Goal: Task Accomplishment & Management: Use online tool/utility

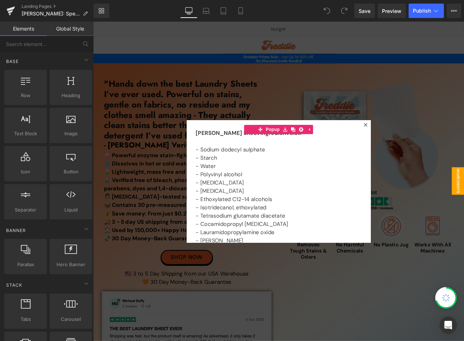
click at [384, 111] on div at bounding box center [310, 209] width 435 height 374
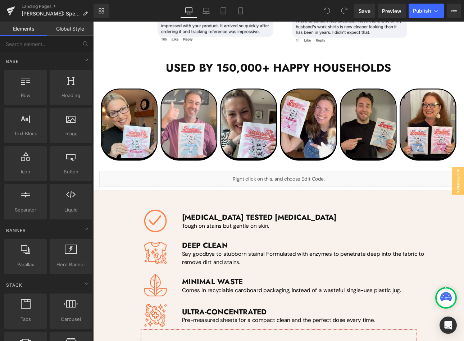
scroll to position [1114, 0]
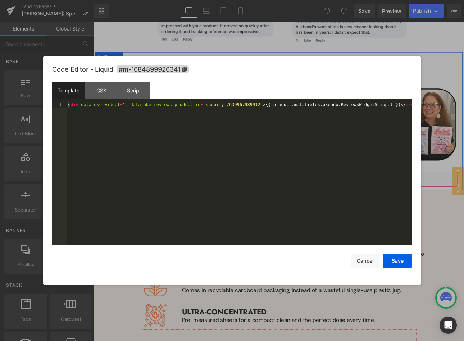
click at [320, 200] on div "Liquid" at bounding box center [310, 206] width 420 height 18
click at [107, 85] on div "CSS" at bounding box center [101, 90] width 33 height 16
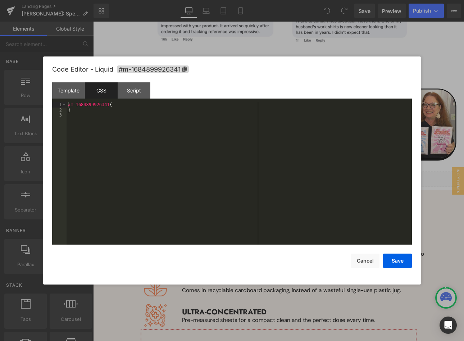
click at [92, 124] on div "#m-1684899926341 { }" at bounding box center [238, 178] width 345 height 153
click at [396, 261] on button "Save" at bounding box center [397, 260] width 29 height 14
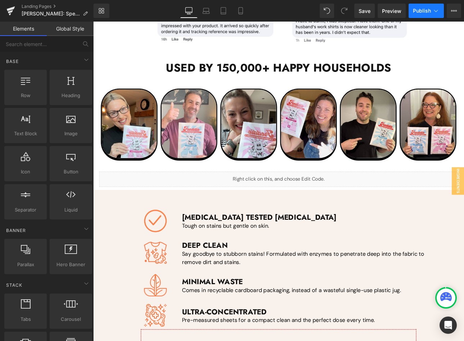
click at [415, 11] on span "Publish" at bounding box center [422, 11] width 18 height 6
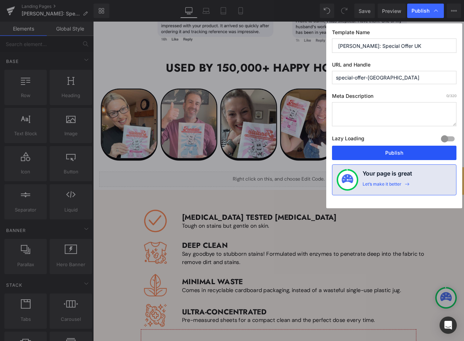
click at [372, 153] on button "Publish" at bounding box center [394, 153] width 124 height 14
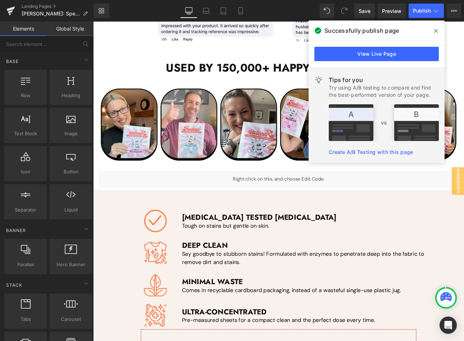
click at [354, 61] on div "View Live Page" at bounding box center [376, 54] width 136 height 26
click at [357, 55] on link "View Live Page" at bounding box center [376, 54] width 124 height 14
